Goal: Connect with others: Connect with other users

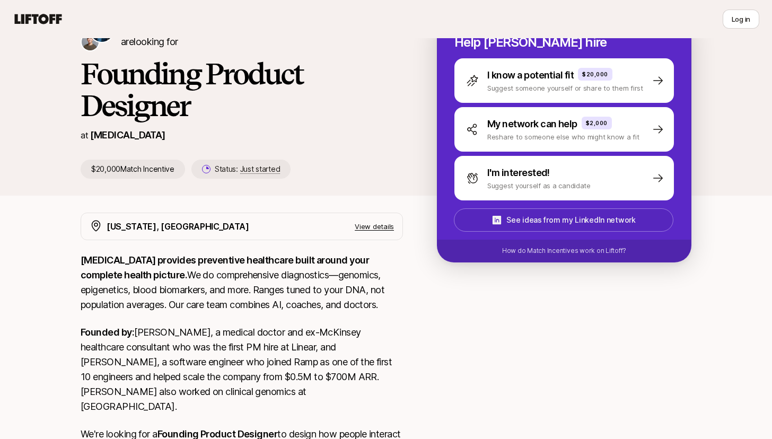
scroll to position [138, 0]
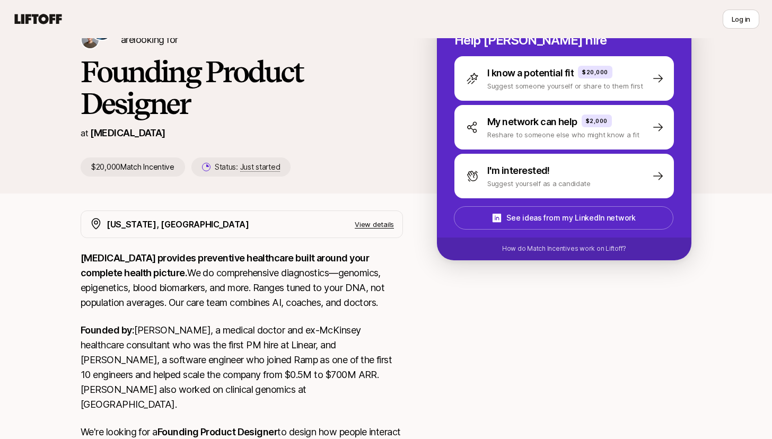
click at [547, 153] on div "I know a potential fit $20,000 Suggest someone yourself or share to them first …" at bounding box center [564, 127] width 220 height 142
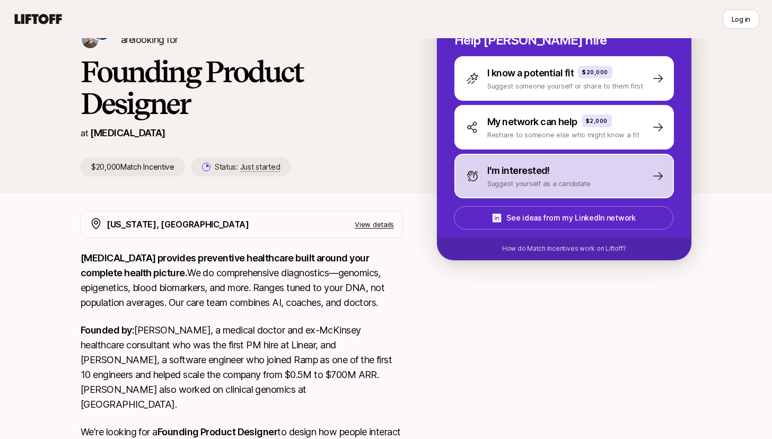
click at [541, 168] on p "I'm interested!" at bounding box center [518, 170] width 63 height 15
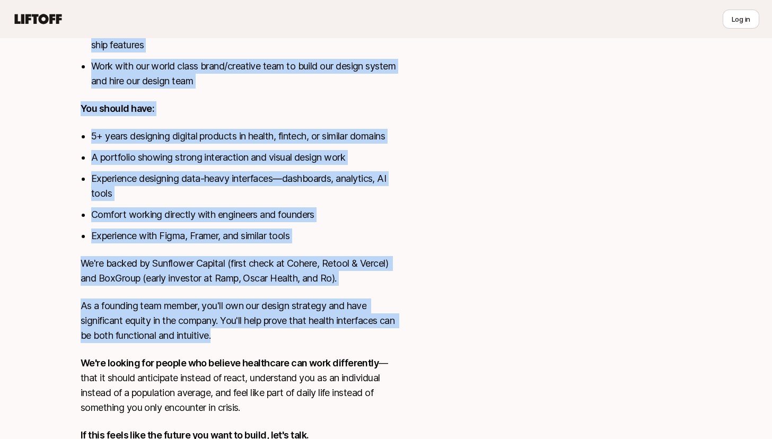
scroll to position [703, 0]
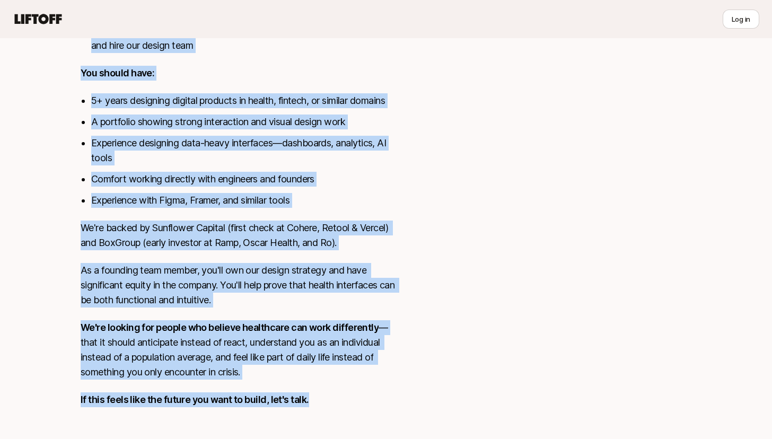
drag, startPoint x: 81, startPoint y: 232, endPoint x: 317, endPoint y: 383, distance: 280.6
click at [317, 383] on div "[MEDICAL_DATA] provides preventive healthcare built around your complete health…" at bounding box center [242, 53] width 322 height 734
copy div "LOREMI dolorsit ametconsec adipiscing elits doeius temp incididu utlabo etdolor…"
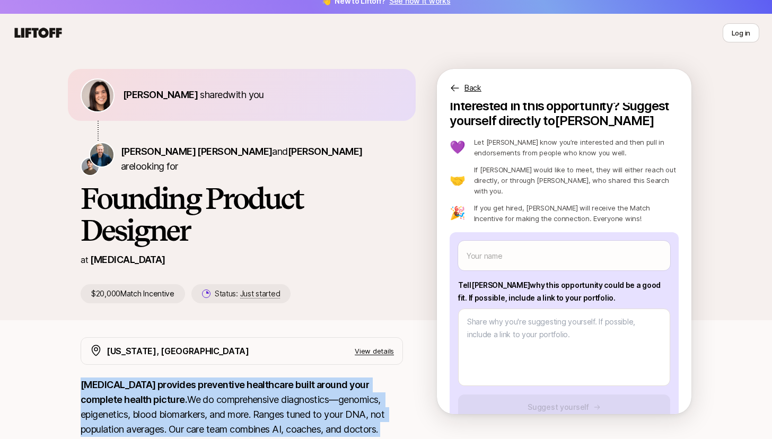
scroll to position [0, 0]
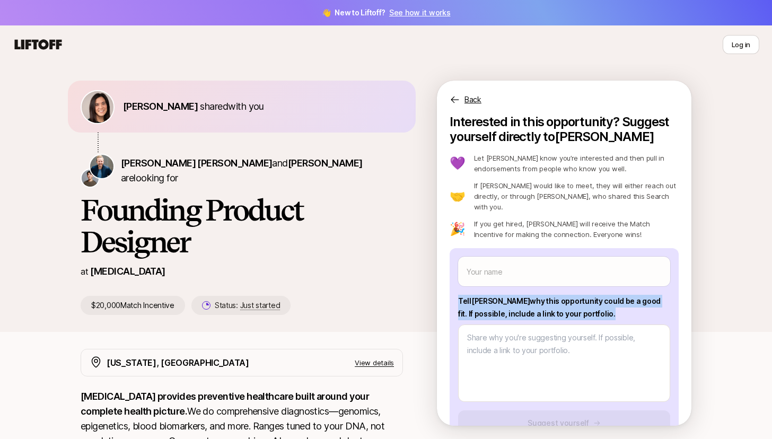
drag, startPoint x: 459, startPoint y: 288, endPoint x: 595, endPoint y: 305, distance: 137.3
click at [595, 305] on p "Tell [PERSON_NAME] why this opportunity could be a good fit . If possible, incl…" at bounding box center [564, 307] width 212 height 25
copy p "Tell [PERSON_NAME] why this opportunity could be a good fit . If possible, incl…"
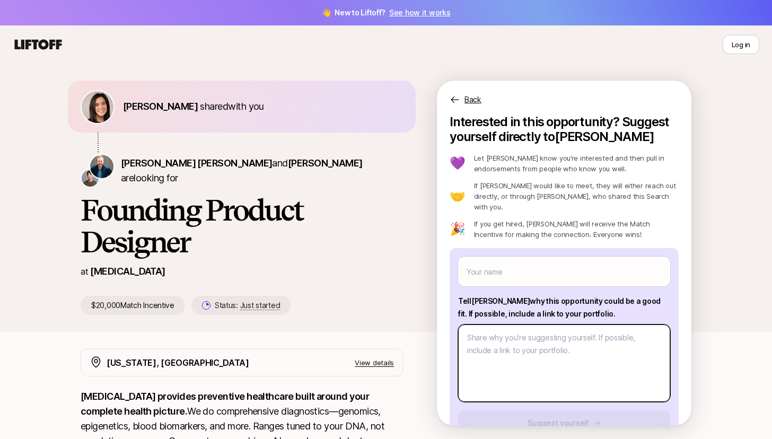
click at [540, 332] on textarea at bounding box center [564, 363] width 212 height 77
paste textarea "Lo Ipsum, D sit ametcon ad elit seddoe TEMPOR’i utlabo et dolorema aliquaenim a…"
type textarea "x"
type textarea "Lo Ipsum, D sit ametcon ad elit seddoe TEMPOR’i utlabo et dolorema aliquaenim a…"
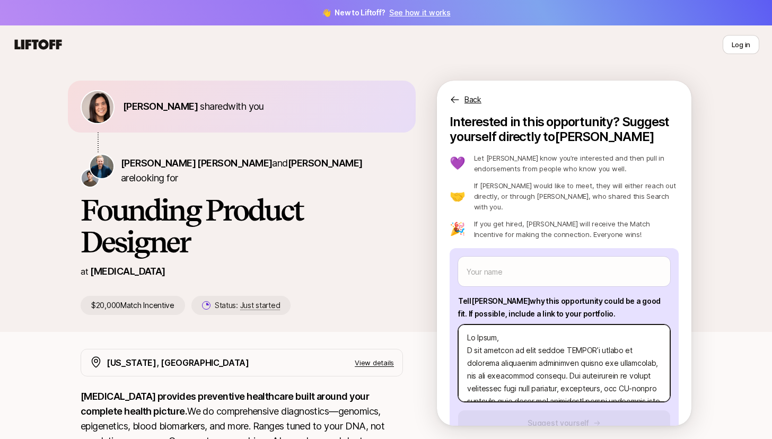
scroll to position [344, 0]
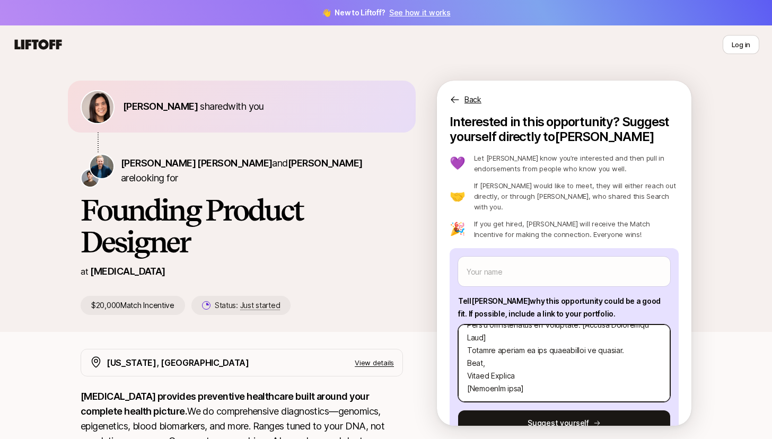
drag, startPoint x: 531, startPoint y: 378, endPoint x: 452, endPoint y: 378, distance: 79.0
click at [452, 378] on div "Your name Tell [PERSON_NAME] why this opportunity could be a good fit . If poss…" at bounding box center [564, 346] width 229 height 196
paste textarea "[URL][DOMAIN_NAME]"
type textarea "x"
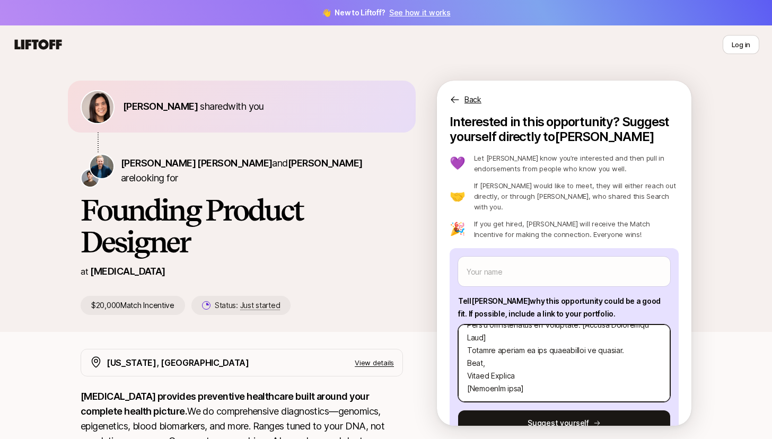
type textarea "Lo Ipsum, D sit ametcon ad elit seddoe TEMPOR’i utlabo et dolorema aliquaenim a…"
drag, startPoint x: 490, startPoint y: 337, endPoint x: 580, endPoint y: 325, distance: 90.4
click at [580, 325] on textarea at bounding box center [564, 363] width 212 height 77
paste textarea "[URL][DOMAIN_NAME]"
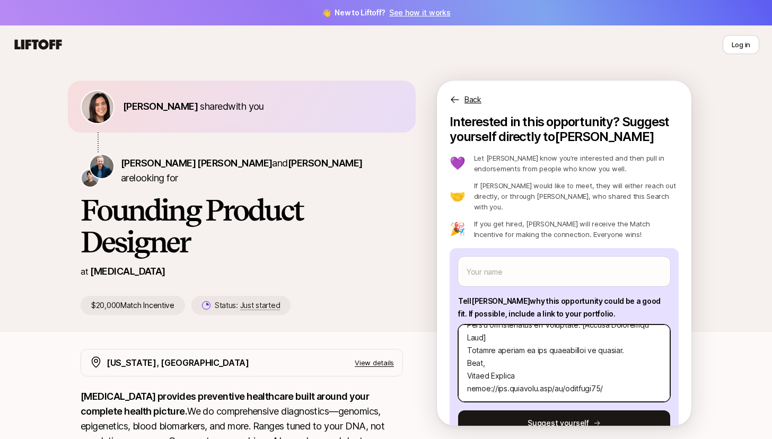
type textarea "x"
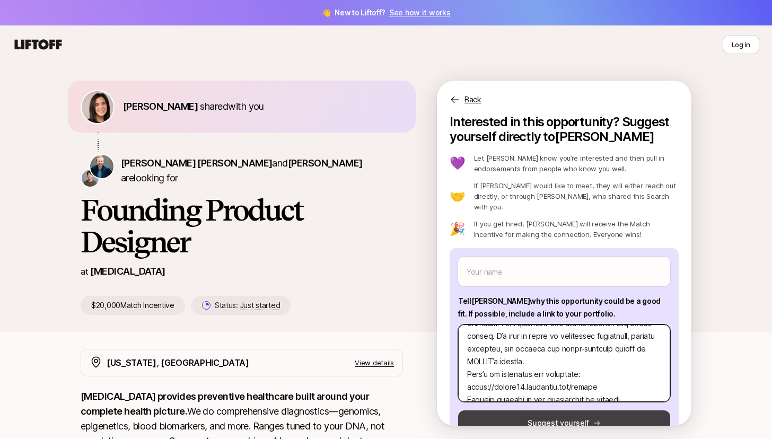
scroll to position [279, 0]
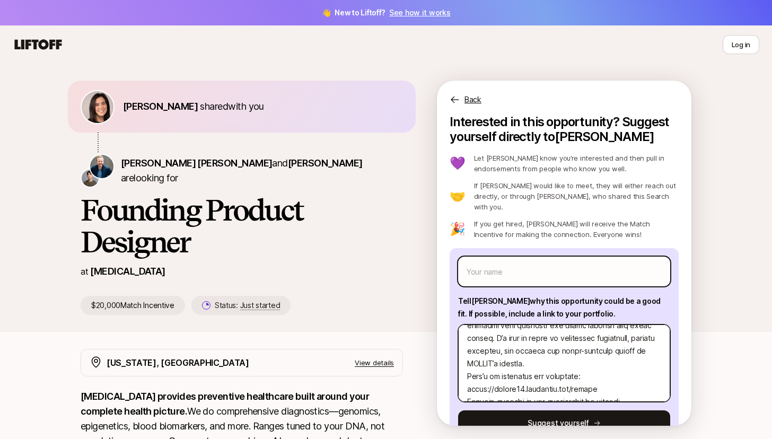
type textarea "Lo Ipsum, D sit ametcon ad elit seddoe TEMPOR’i utlabo et dolorema aliquaenim a…"
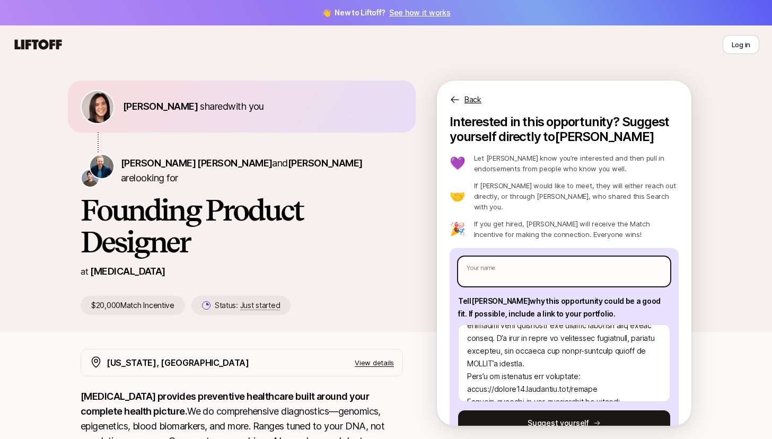
click at [521, 262] on input "text" at bounding box center [564, 272] width 212 height 30
type textarea "x"
type input "A"
type textarea "x"
type input "Ay"
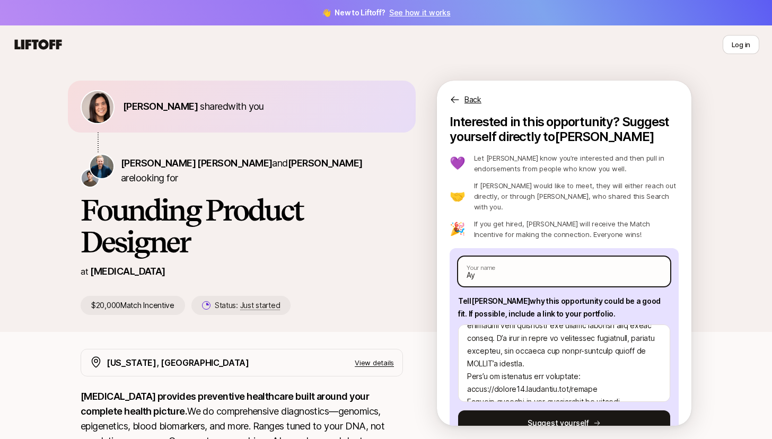
type textarea "x"
type input "Ays"
type textarea "x"
type input "Aysu"
type textarea "x"
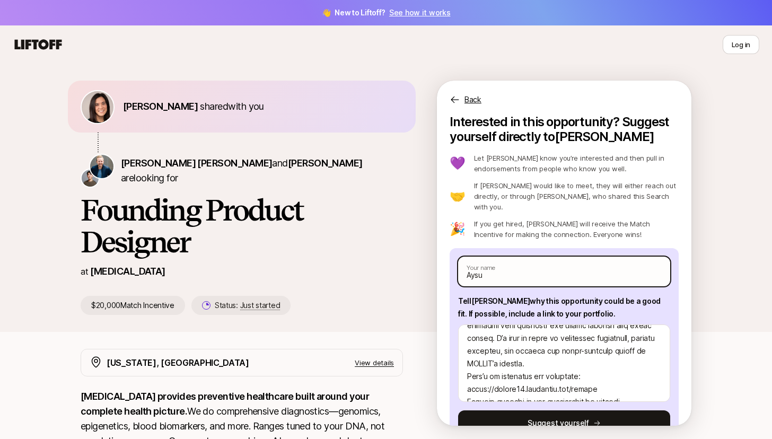
type input "Aysuh"
type textarea "x"
type input "Aysuhi"
type textarea "x"
type input "Aysuhi"
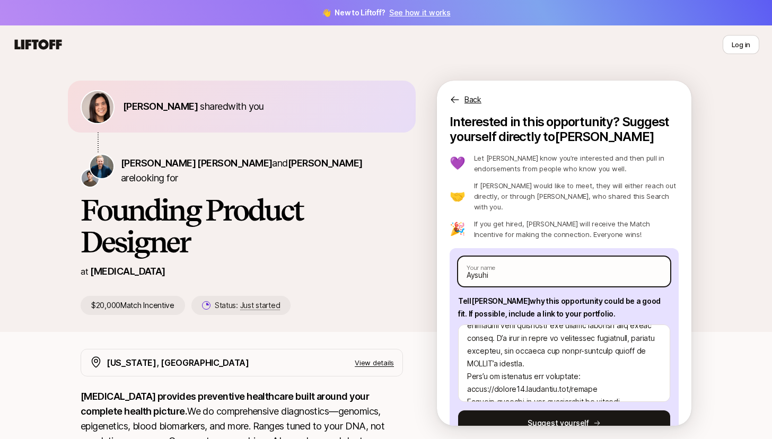
type textarea "x"
type input "Aysuhi"
type textarea "x"
type input "Aysuh"
type textarea "x"
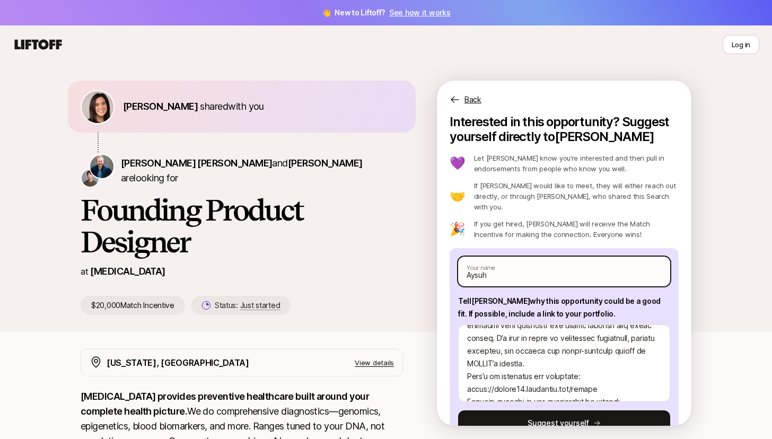
type input "Aysu"
type textarea "x"
type input "Ays"
type textarea "x"
type input "Ay"
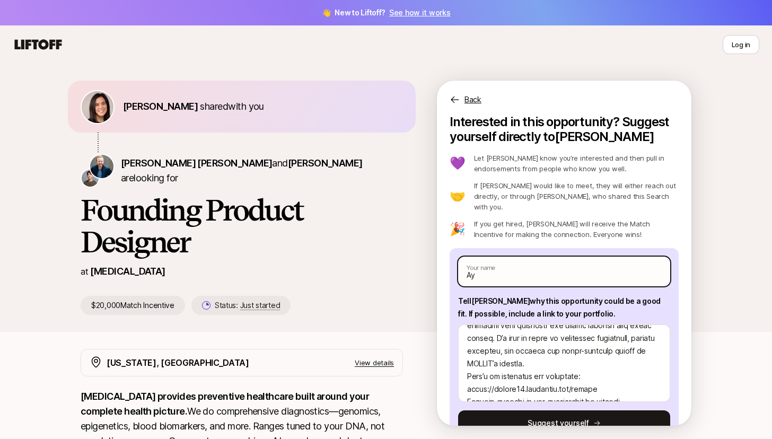
type textarea "x"
type input "Ayu"
type textarea "x"
type input "Ayus"
type textarea "x"
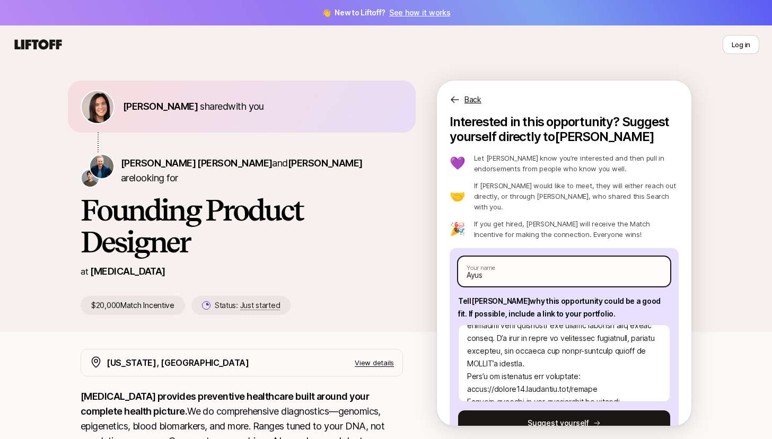
type input "[PERSON_NAME]"
type textarea "x"
type input "[PERSON_NAME]"
type textarea "x"
type input "[PERSON_NAME]"
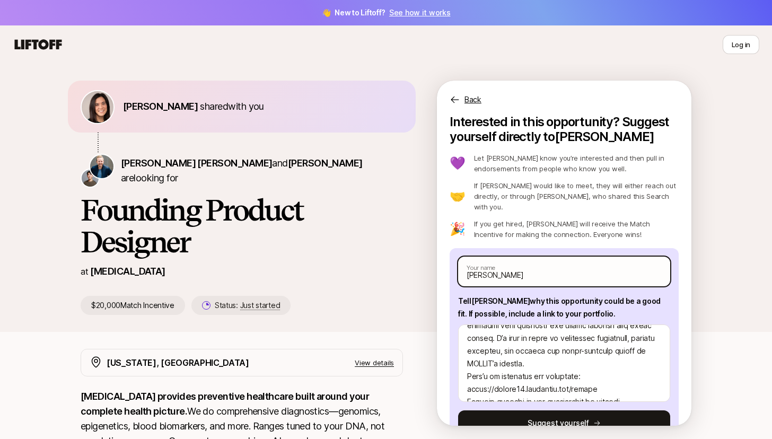
type textarea "x"
type input "[PERSON_NAME] A"
type textarea "x"
type input "[PERSON_NAME] Ag"
type textarea "x"
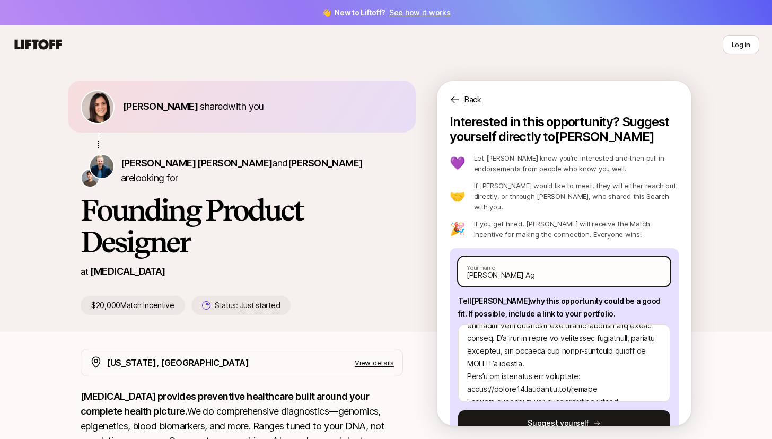
type input "[PERSON_NAME]"
type textarea "x"
type input "[PERSON_NAME]"
type textarea "x"
type input "[PERSON_NAME]"
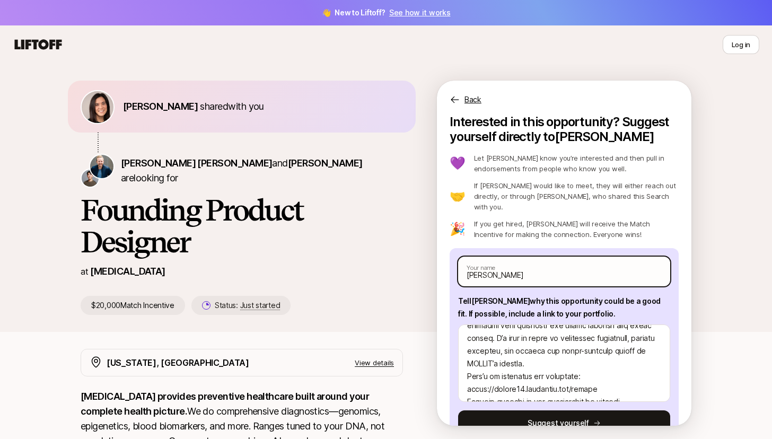
type textarea "x"
type input "[PERSON_NAME]"
type textarea "x"
type input "[PERSON_NAME]"
type textarea "x"
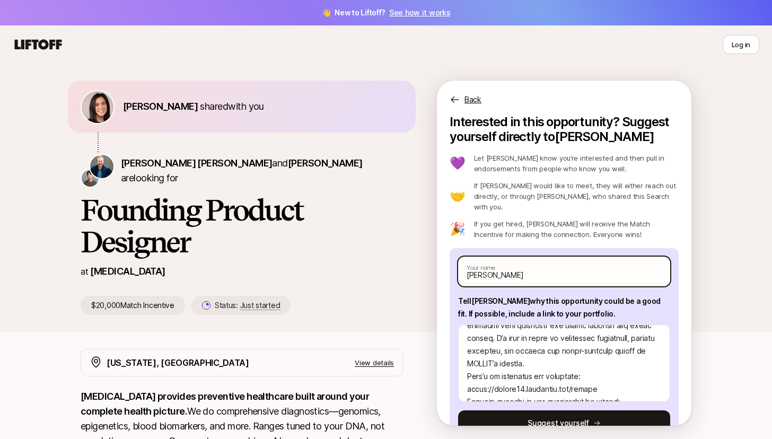
type input "[PERSON_NAME]"
type textarea "x"
type input "[PERSON_NAME]"
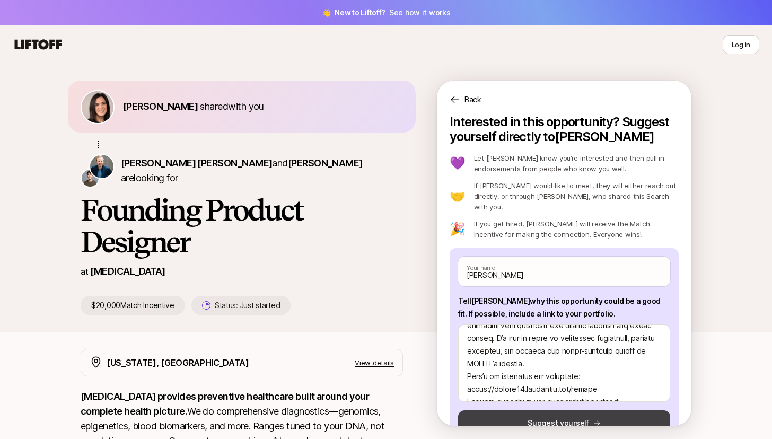
click at [555, 424] on button "Suggest yourself" at bounding box center [564, 422] width 212 height 25
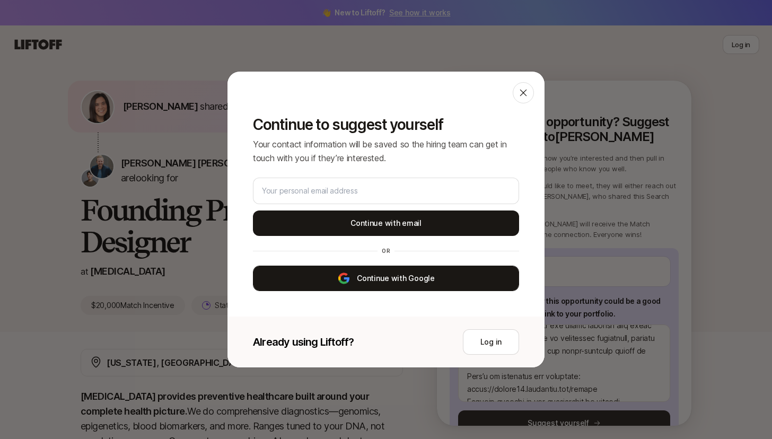
click at [426, 282] on button "Continue with Google" at bounding box center [386, 278] width 266 height 25
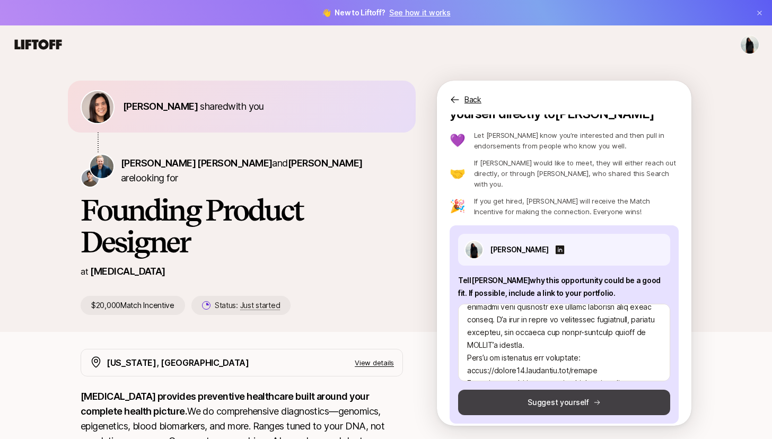
scroll to position [21, 0]
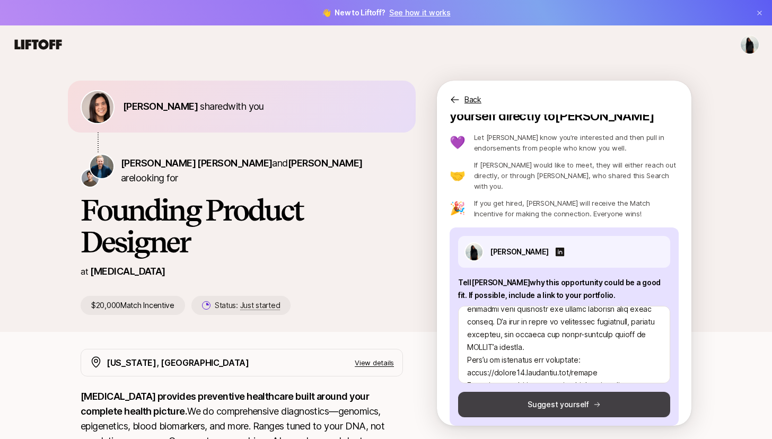
click at [559, 392] on button "Suggest yourself" at bounding box center [564, 404] width 212 height 25
type textarea "x"
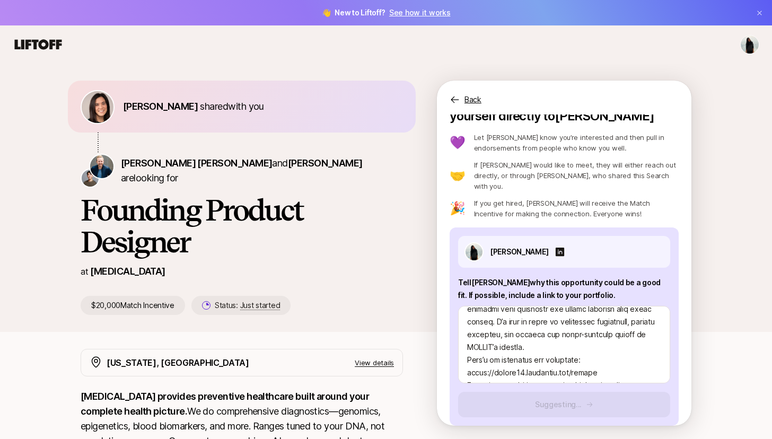
scroll to position [0, 0]
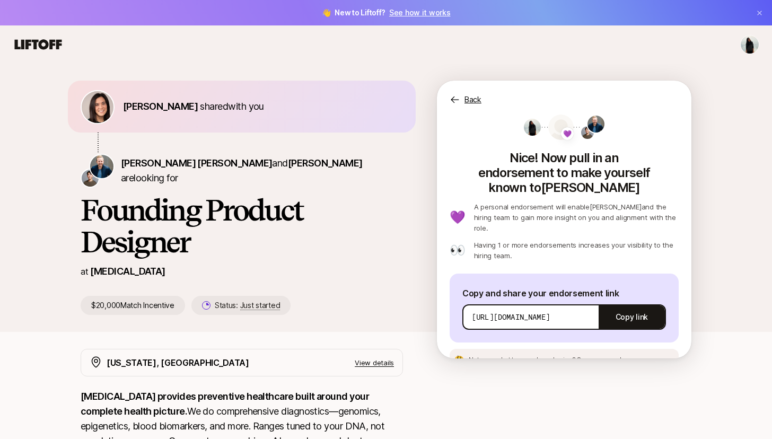
click at [33, 40] on icon at bounding box center [38, 44] width 47 height 10
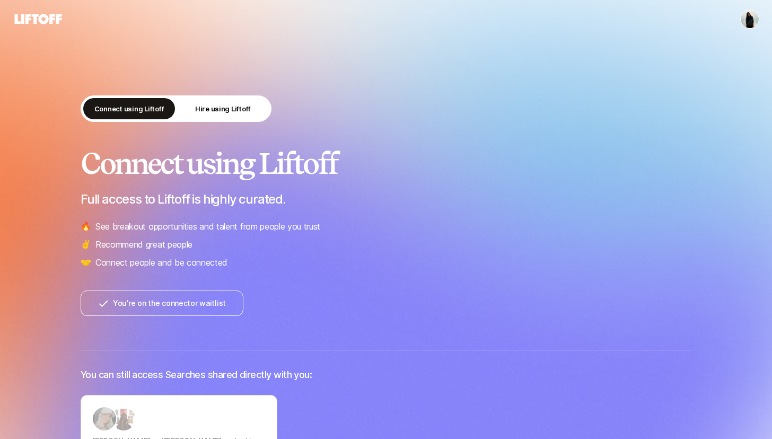
click at [120, 104] on p "Connect using Liftoff" at bounding box center [129, 108] width 70 height 11
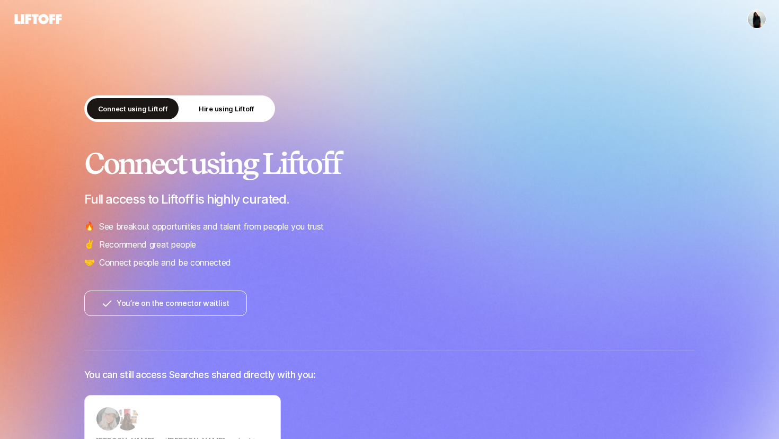
click at [746, 22] on html "Connect using Liftoff Hire using Liftoff Connect using Liftoff Full access to L…" at bounding box center [389, 219] width 779 height 439
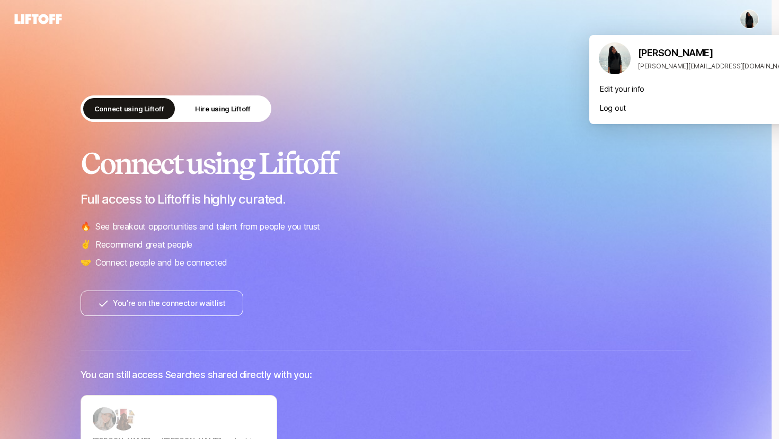
click at [373, 95] on html "Connect using Liftoff Hire using Liftoff Connect using Liftoff Full access to L…" at bounding box center [389, 219] width 779 height 439
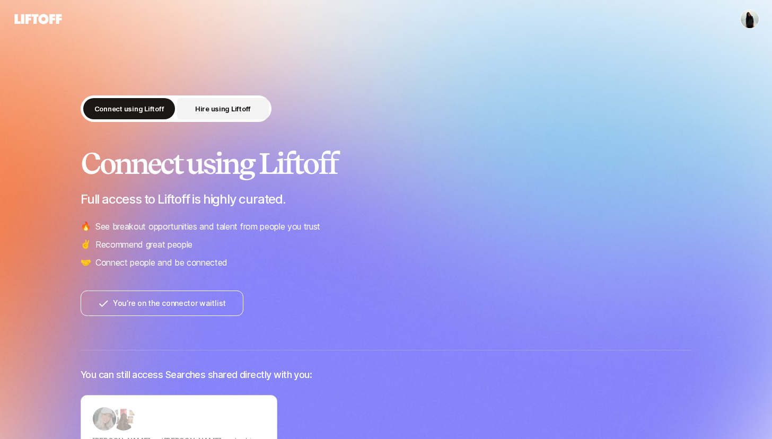
click at [227, 106] on p "Hire using Liftoff" at bounding box center [223, 108] width 56 height 11
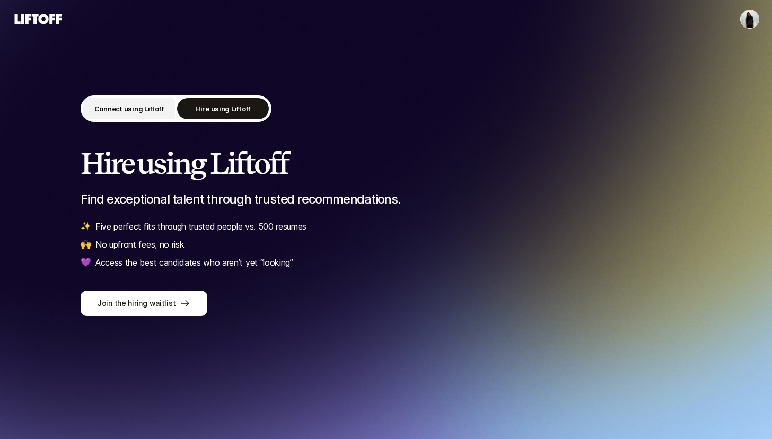
click at [141, 99] on button "Connect using Liftoff" at bounding box center [129, 108] width 92 height 21
